Goal: Information Seeking & Learning: Learn about a topic

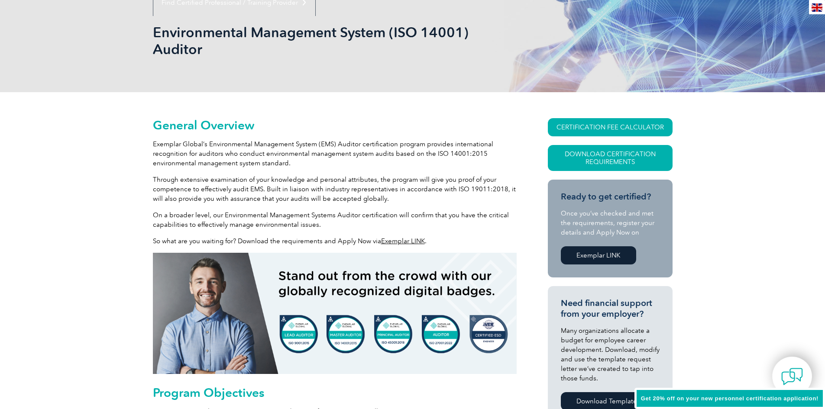
scroll to position [130, 0]
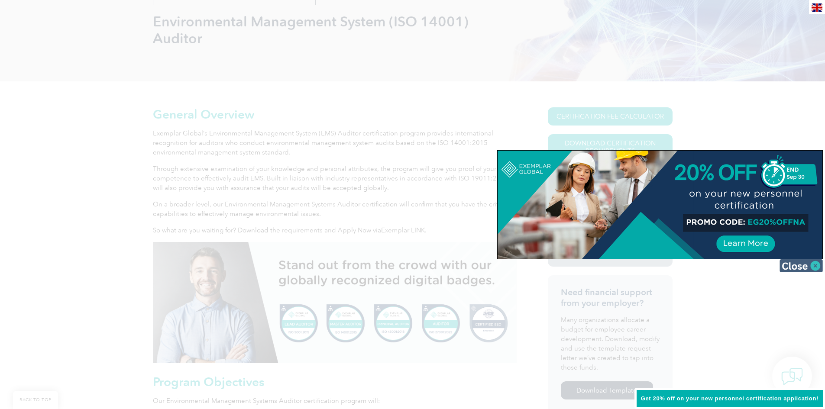
click at [805, 263] on img at bounding box center [801, 266] width 43 height 13
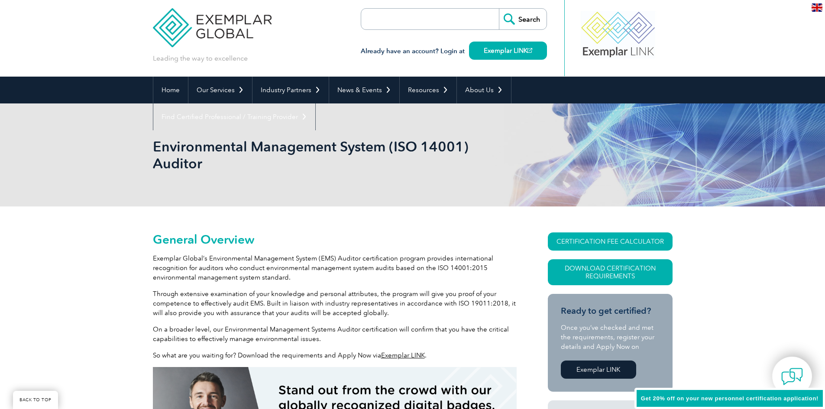
scroll to position [0, 0]
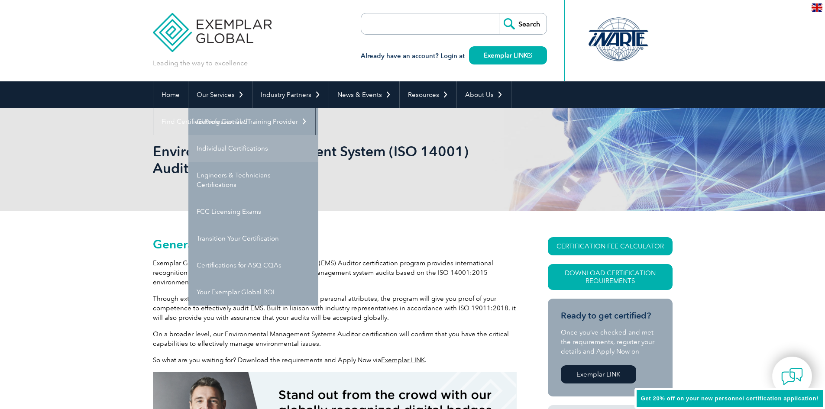
click at [229, 154] on link "Individual Certifications" at bounding box center [253, 148] width 130 height 27
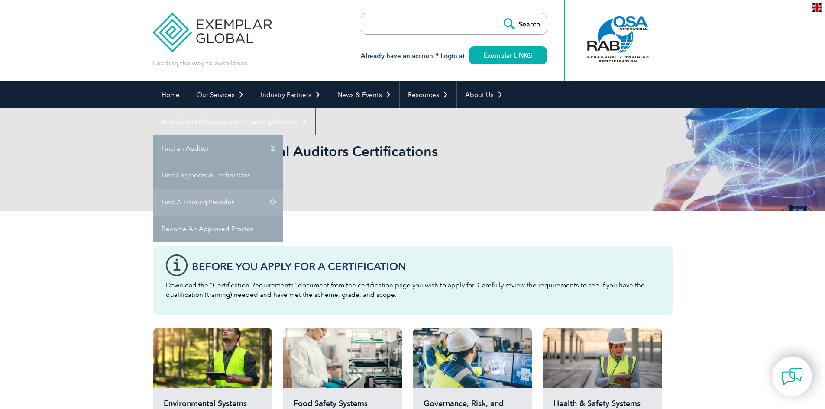
click at [283, 189] on link "Find A Training Provider" at bounding box center [218, 202] width 130 height 27
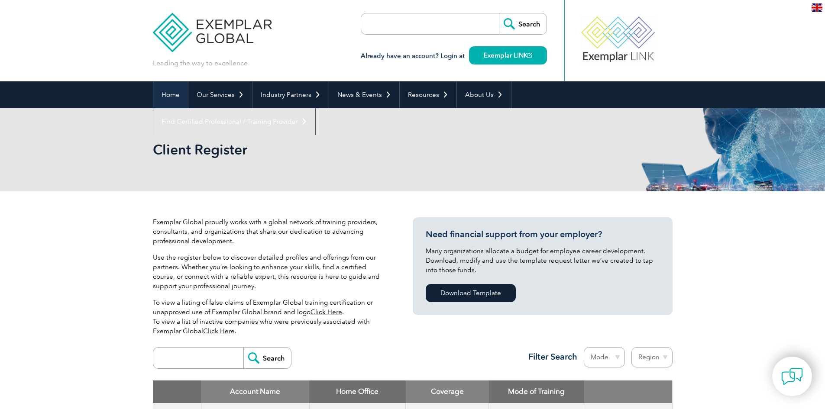
click at [173, 93] on link "Home" at bounding box center [170, 94] width 35 height 27
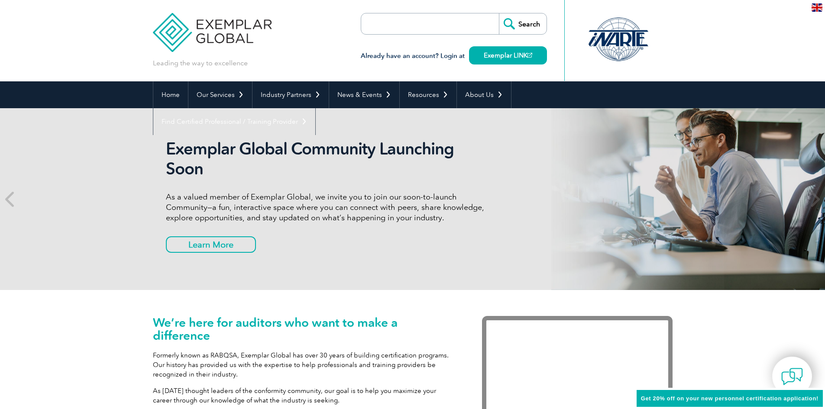
click at [371, 23] on input "search" at bounding box center [411, 23] width 91 height 21
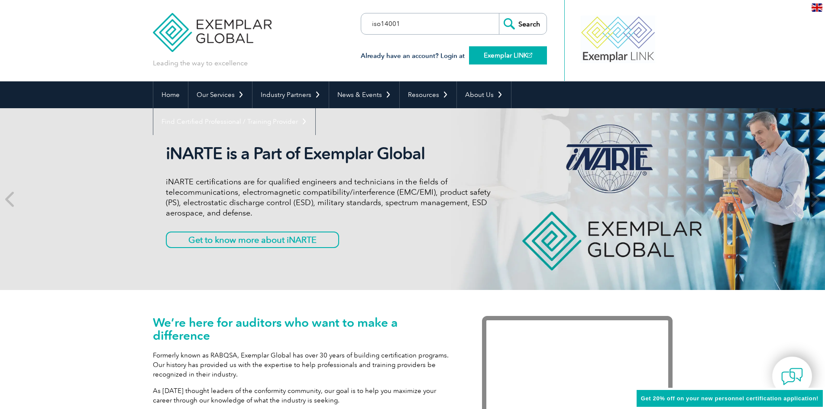
type input "iso14001"
click at [488, 54] on link "Exemplar LINK" at bounding box center [508, 55] width 78 height 18
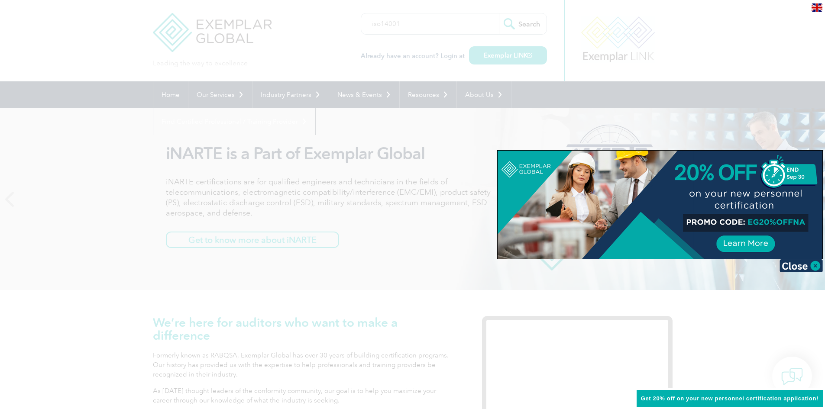
click at [462, 18] on div at bounding box center [412, 204] width 825 height 409
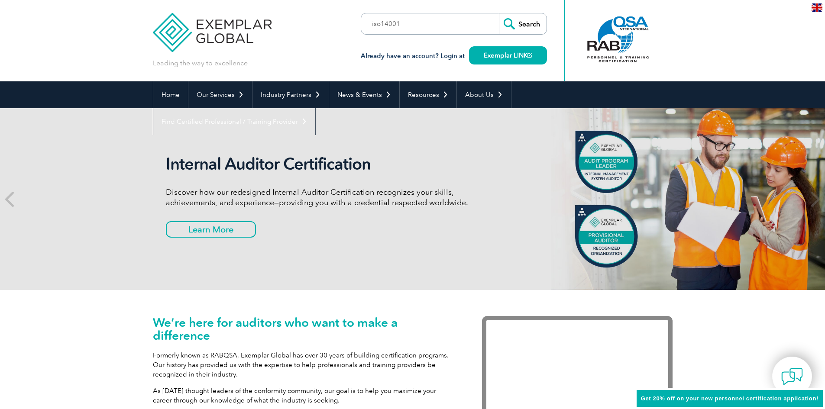
click at [539, 23] on input "Search" at bounding box center [523, 23] width 48 height 21
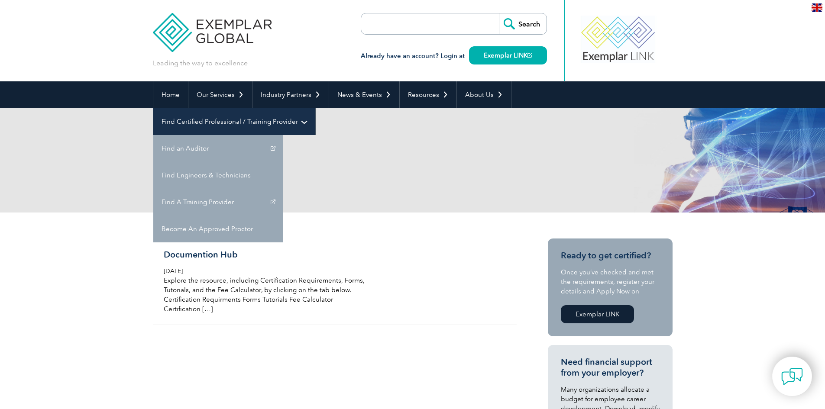
click at [315, 108] on link "Find Certified Professional / Training Provider" at bounding box center [234, 121] width 162 height 27
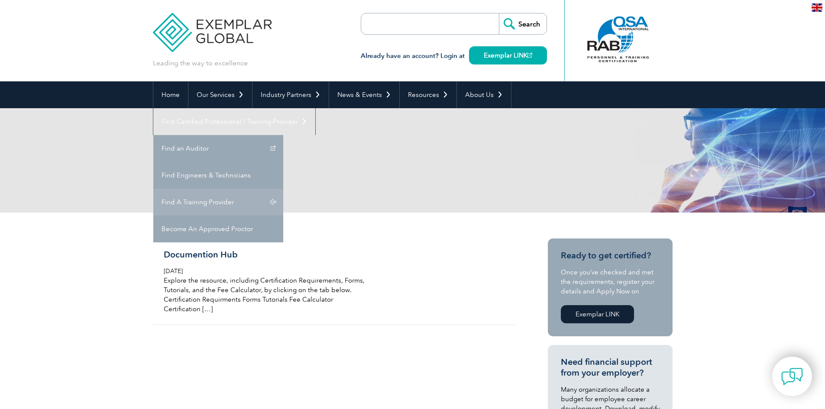
click at [283, 189] on link "Find A Training Provider" at bounding box center [218, 202] width 130 height 27
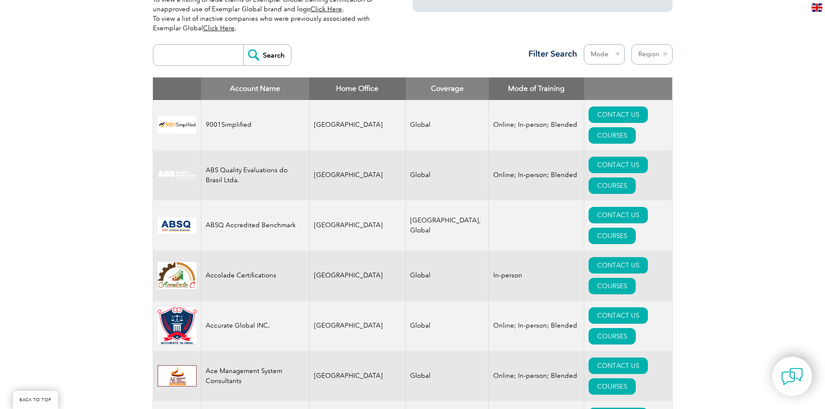
scroll to position [217, 0]
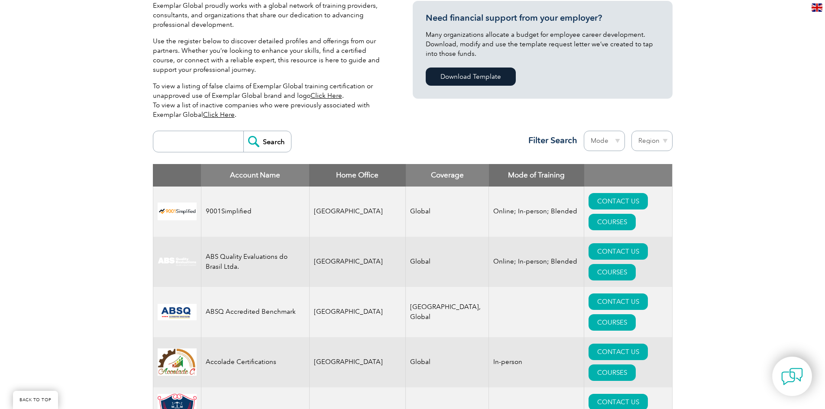
click at [351, 173] on th "Home Office" at bounding box center [357, 175] width 97 height 23
click at [620, 139] on select "Mode Online In-person Blended" at bounding box center [604, 141] width 41 height 20
click at [665, 139] on select "Region Australia Bahrain Bangladesh Brazil Canada Colombia Dominican Republic E…" at bounding box center [652, 141] width 41 height 20
select select "[GEOGRAPHIC_DATA]"
click at [632, 131] on select "Region Australia Bahrain Bangladesh Brazil Canada Colombia Dominican Republic E…" at bounding box center [652, 141] width 41 height 20
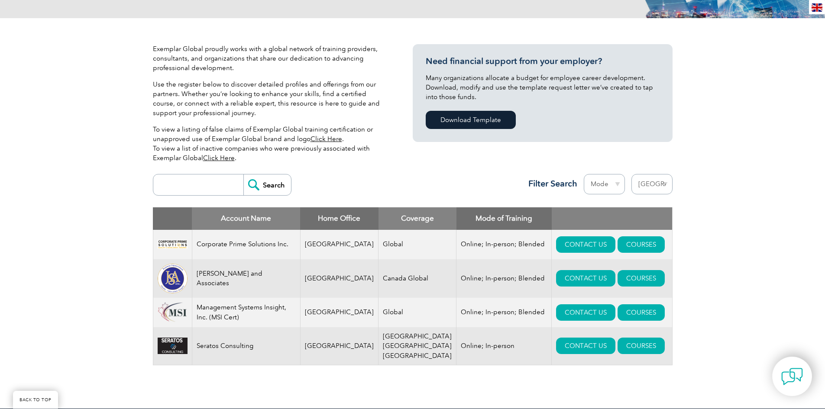
scroll to position [217, 0]
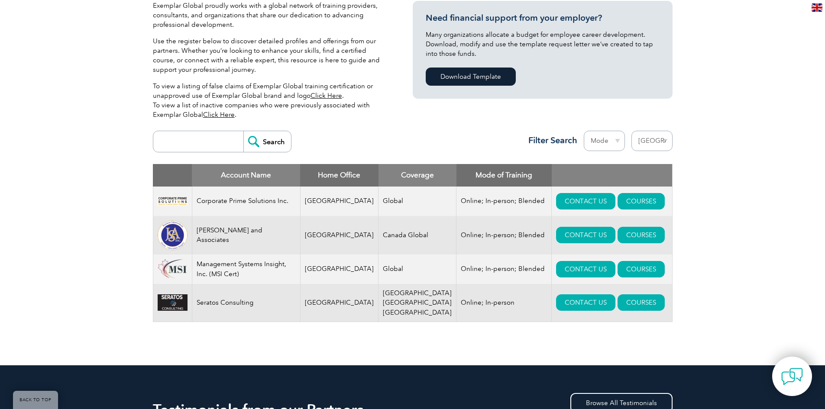
click at [668, 141] on select "Region Australia Bahrain Bangladesh Brazil Canada Colombia Dominican Republic E…" at bounding box center [652, 141] width 41 height 20
select select "[GEOGRAPHIC_DATA]"
click at [632, 131] on select "Region Australia Bahrain Bangladesh Brazil Canada Colombia Dominican Republic E…" at bounding box center [652, 141] width 41 height 20
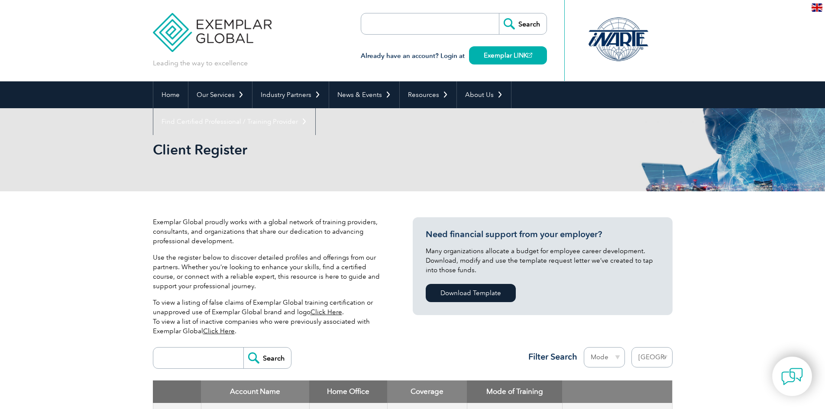
select select "[GEOGRAPHIC_DATA]"
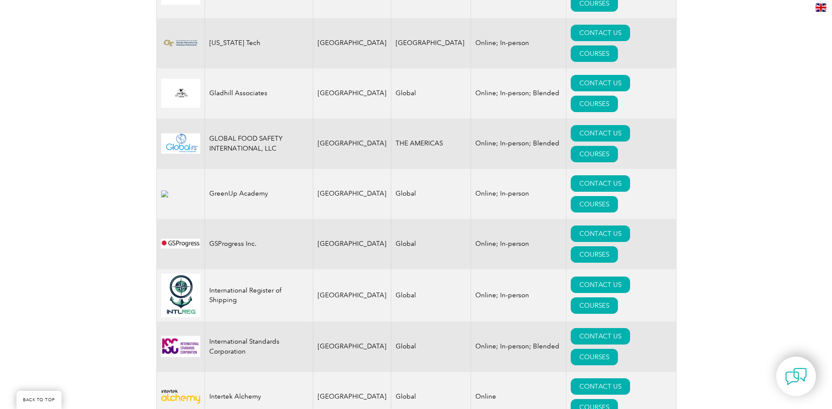
scroll to position [1170, 0]
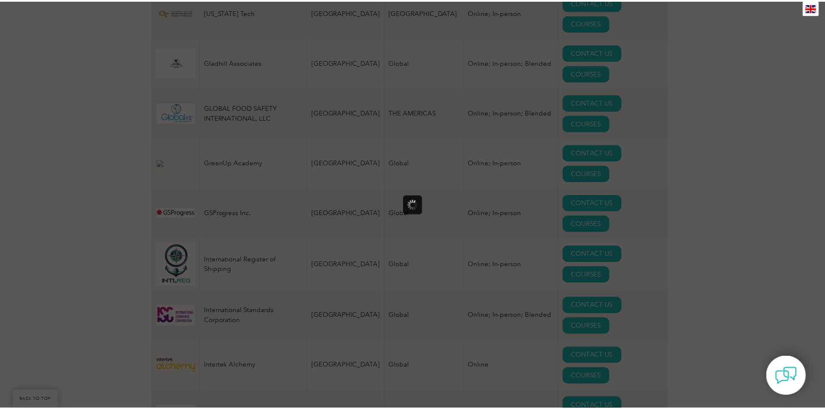
scroll to position [0, 0]
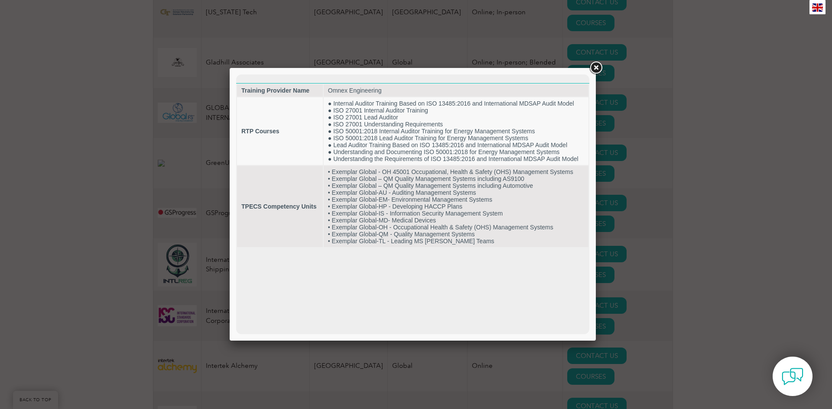
click at [595, 68] on link at bounding box center [596, 68] width 16 height 16
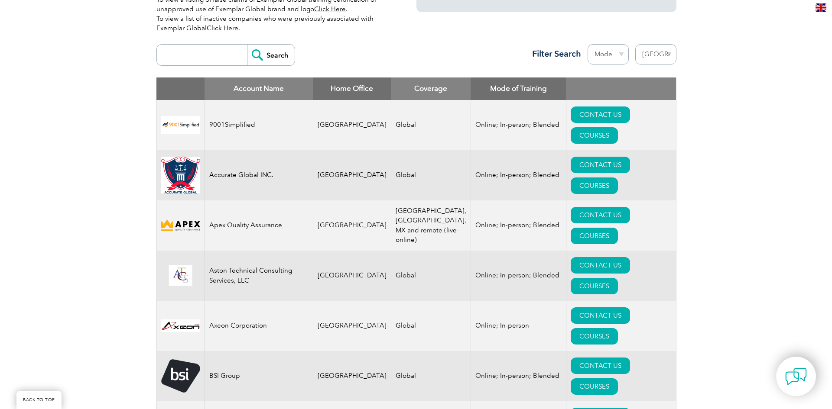
scroll to position [347, 0]
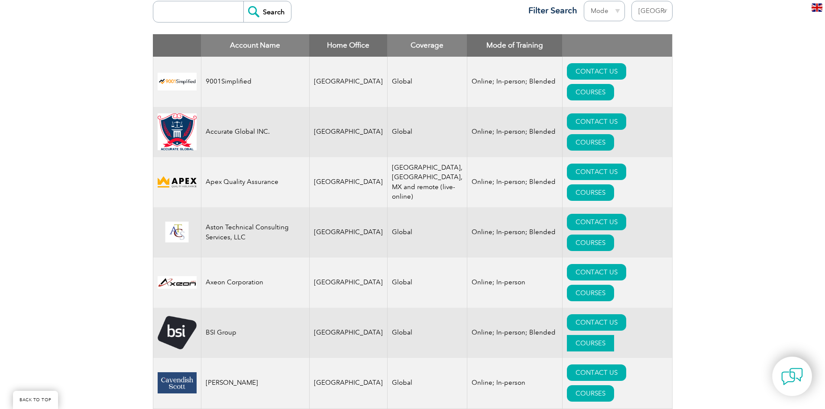
click at [614, 335] on link "COURSES" at bounding box center [590, 343] width 47 height 16
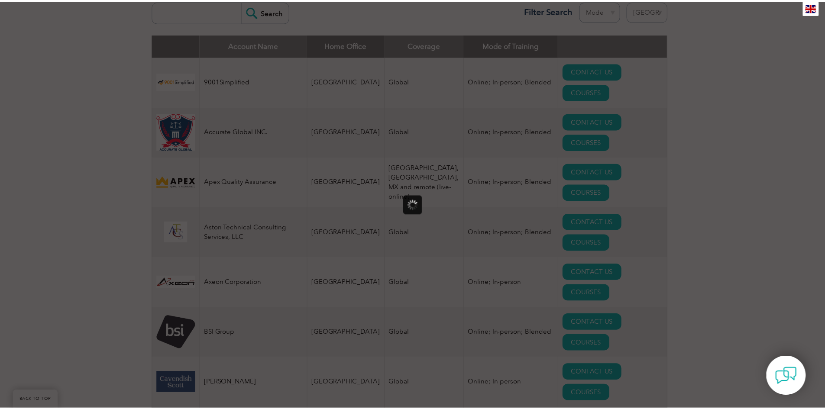
scroll to position [0, 0]
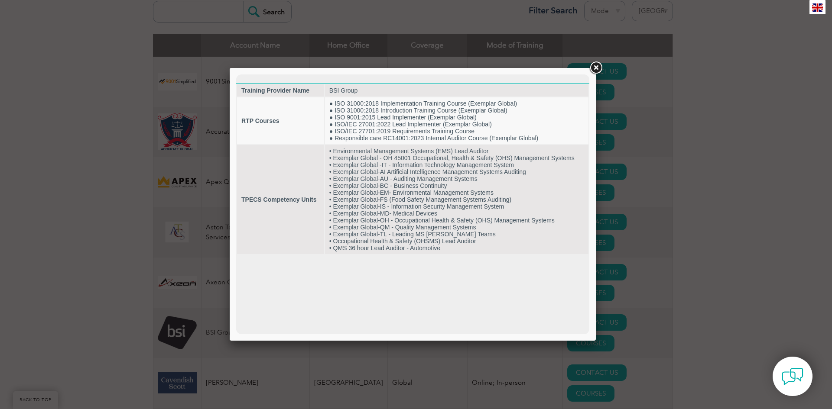
click at [595, 66] on link at bounding box center [596, 68] width 16 height 16
